Goal: Task Accomplishment & Management: Manage account settings

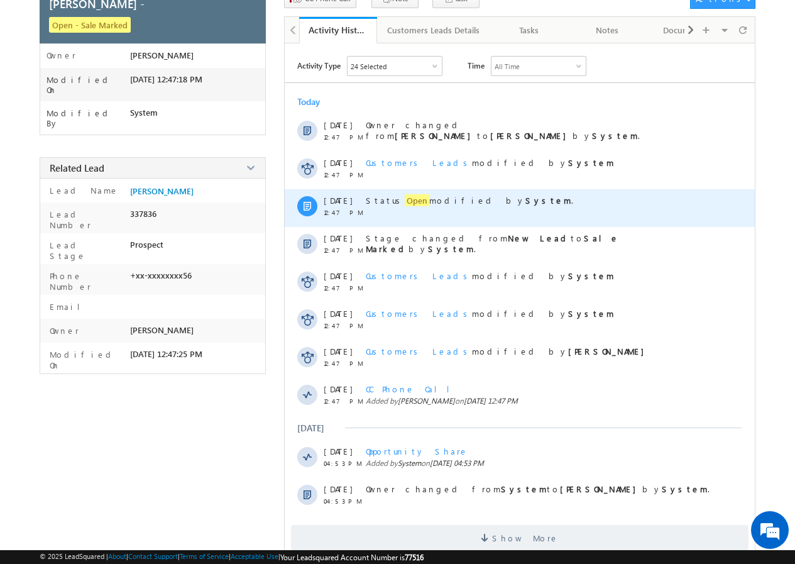
scroll to position [117, 0]
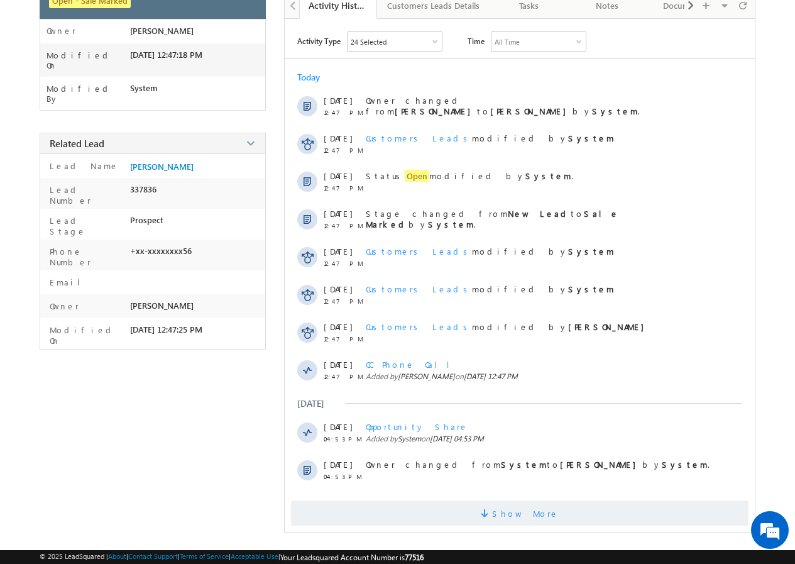
click at [533, 515] on span "Show More" at bounding box center [525, 512] width 67 height 25
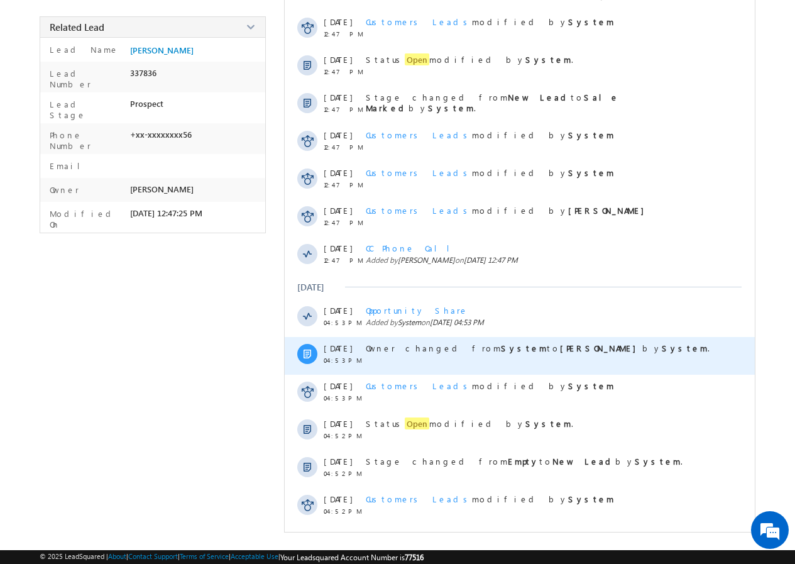
scroll to position [0, 0]
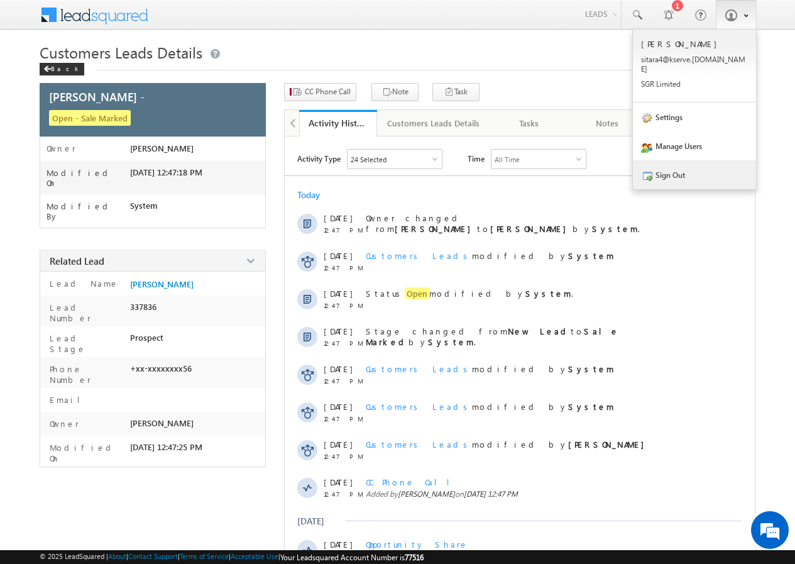
click at [678, 173] on link "Sign Out" at bounding box center [694, 174] width 123 height 29
